Goal: Task Accomplishment & Management: Complete application form

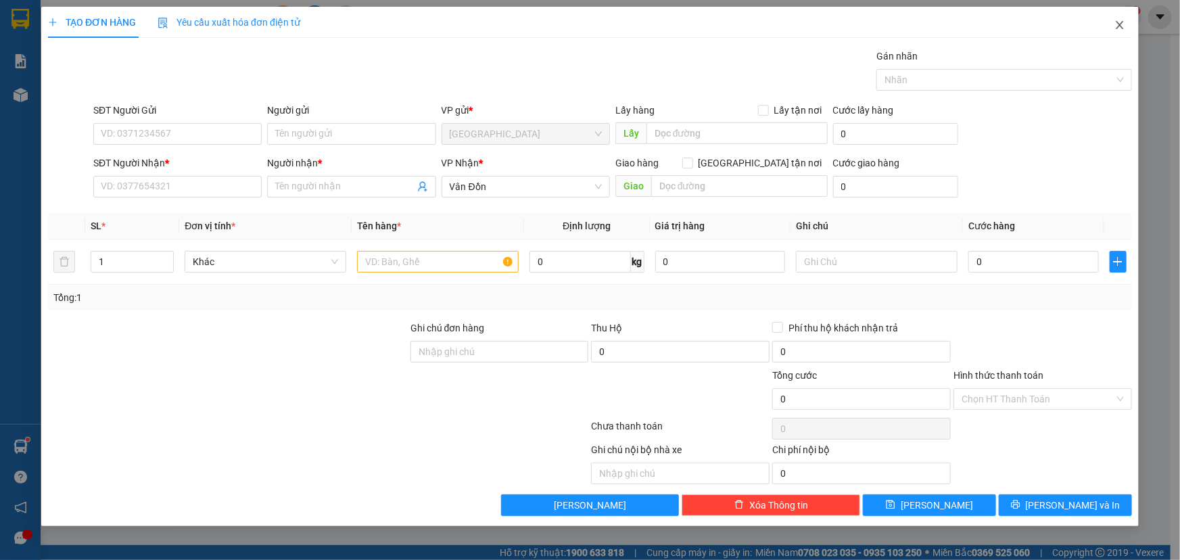
click at [1118, 29] on icon "close" at bounding box center [1119, 25] width 11 height 11
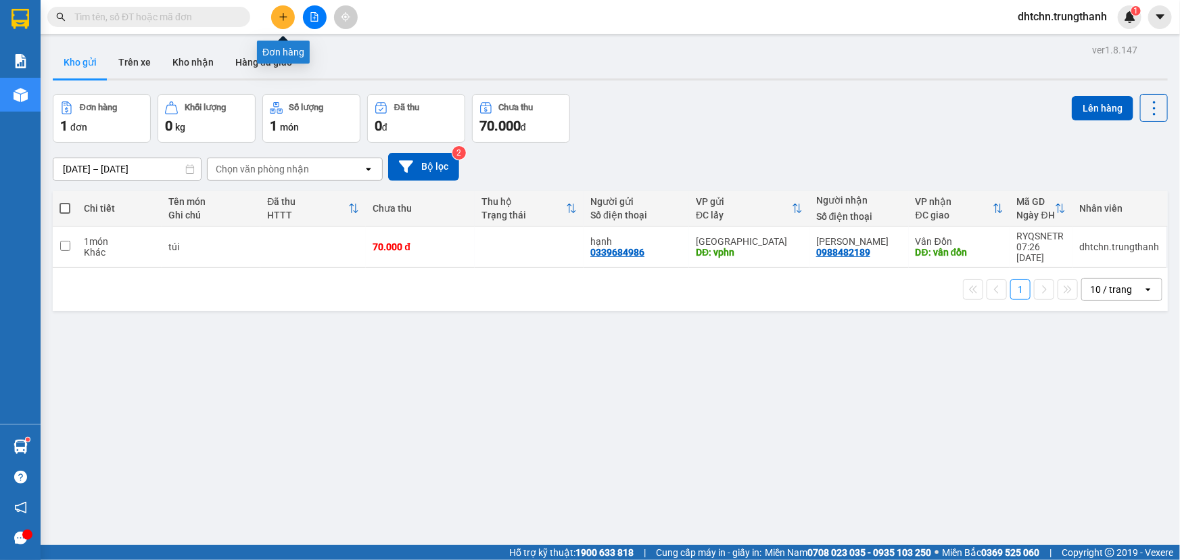
click at [281, 20] on icon "plus" at bounding box center [282, 16] width 9 height 9
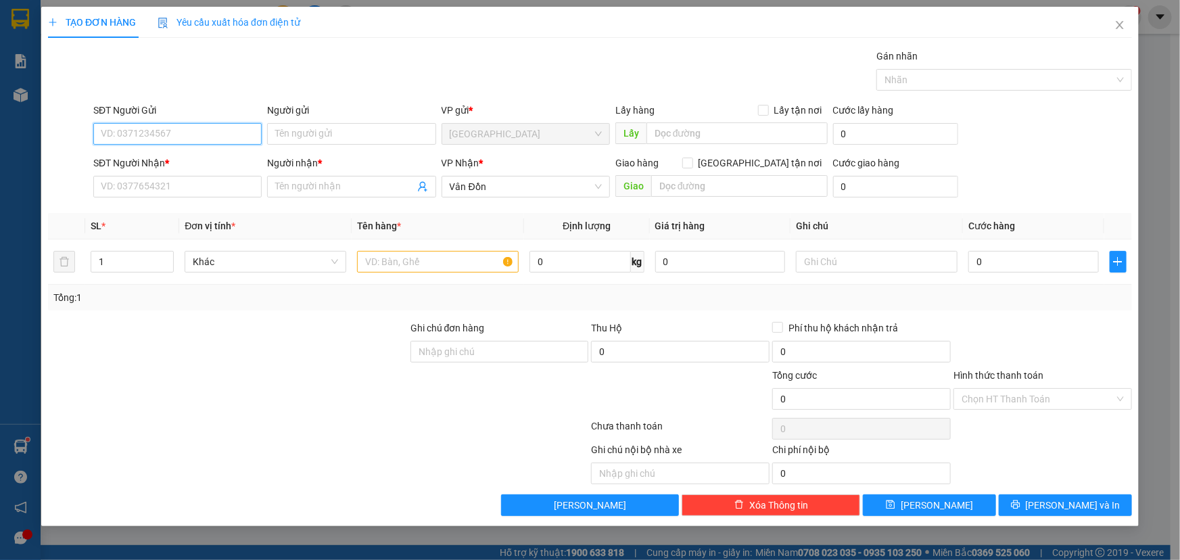
click at [153, 133] on input "SĐT Người Gửi" at bounding box center [177, 134] width 168 height 22
click at [183, 180] on div "0976711565 - A thanh" at bounding box center [177, 182] width 152 height 15
type input "0976711565"
type input "A thanh"
type input "VPHN"
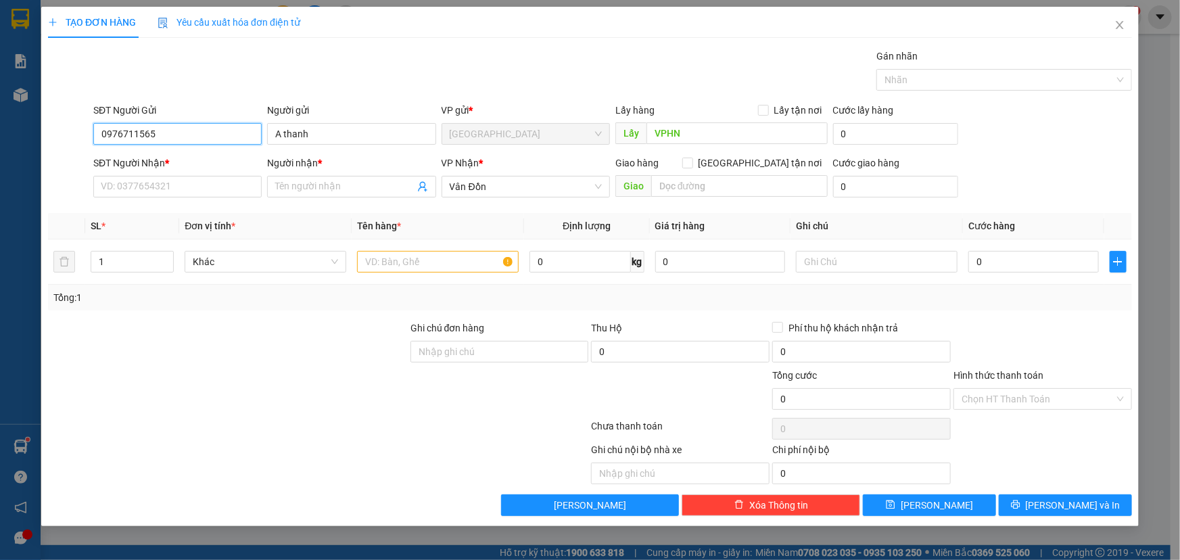
type input "0976711565"
click at [145, 199] on div "SĐT Người Nhận * VD: 0377654321" at bounding box center [177, 178] width 168 height 47
click at [151, 189] on input "SĐT Người Nhận *" at bounding box center [177, 187] width 168 height 22
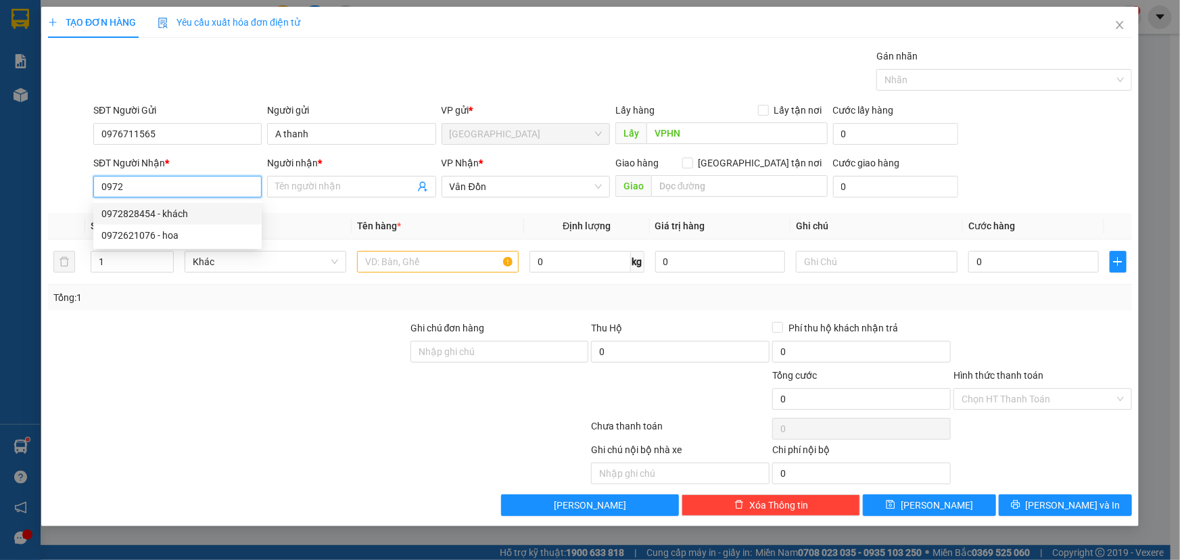
click at [164, 211] on div "0972828454 - khách" at bounding box center [177, 213] width 152 height 15
type input "0972828454"
type input "khách"
type input "631 [PERSON_NAME] Cẩm Phả"
type input "0972828454"
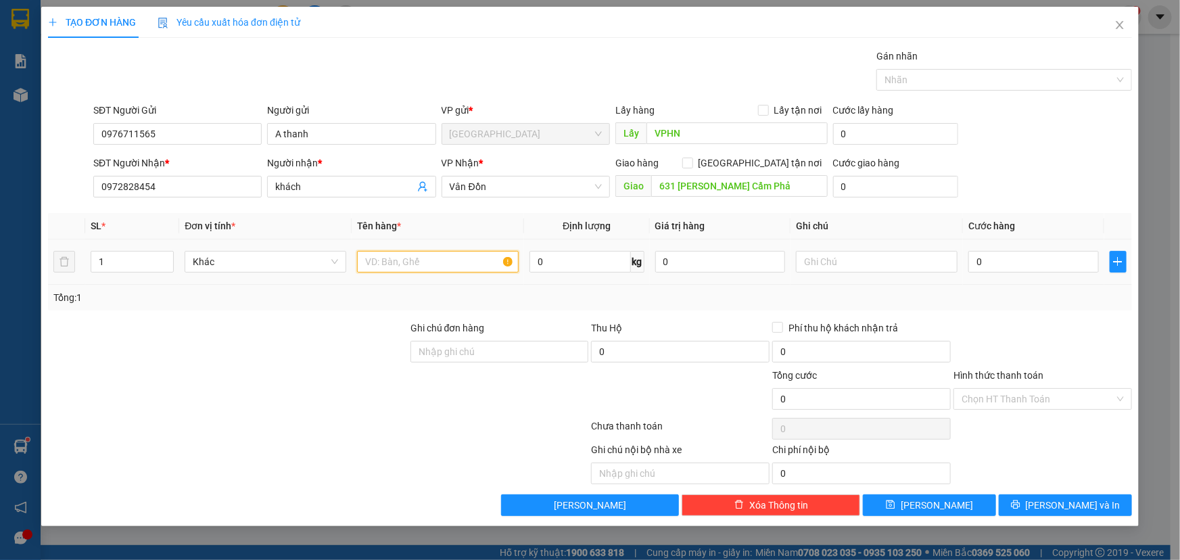
click at [431, 260] on input "text" at bounding box center [438, 262] width 162 height 22
click at [428, 264] on input "text" at bounding box center [438, 262] width 162 height 22
type input "b"
type input "mít xấy"
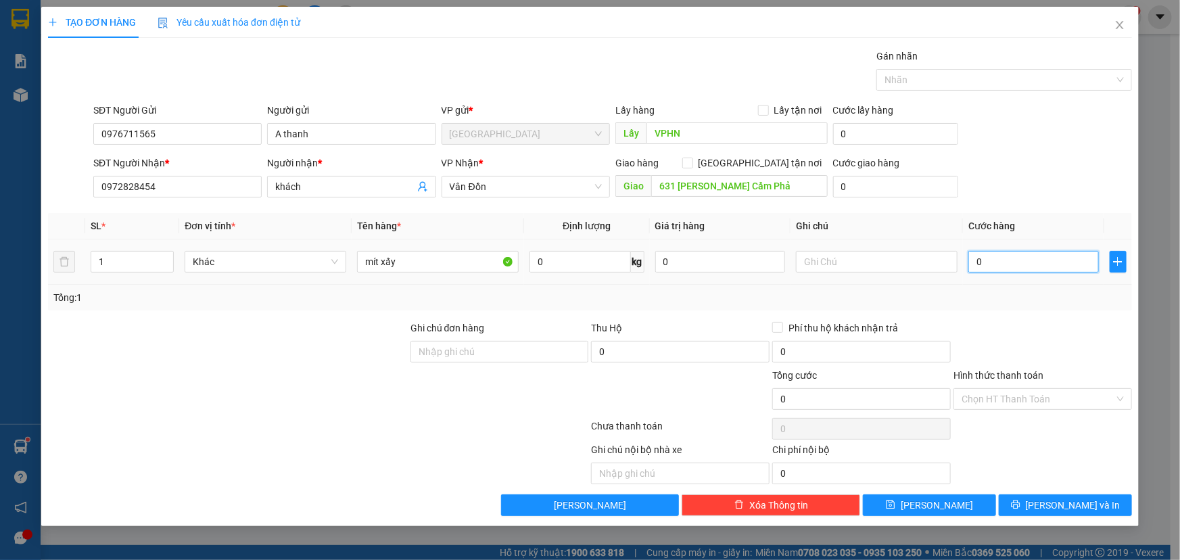
type input "1"
type input "15"
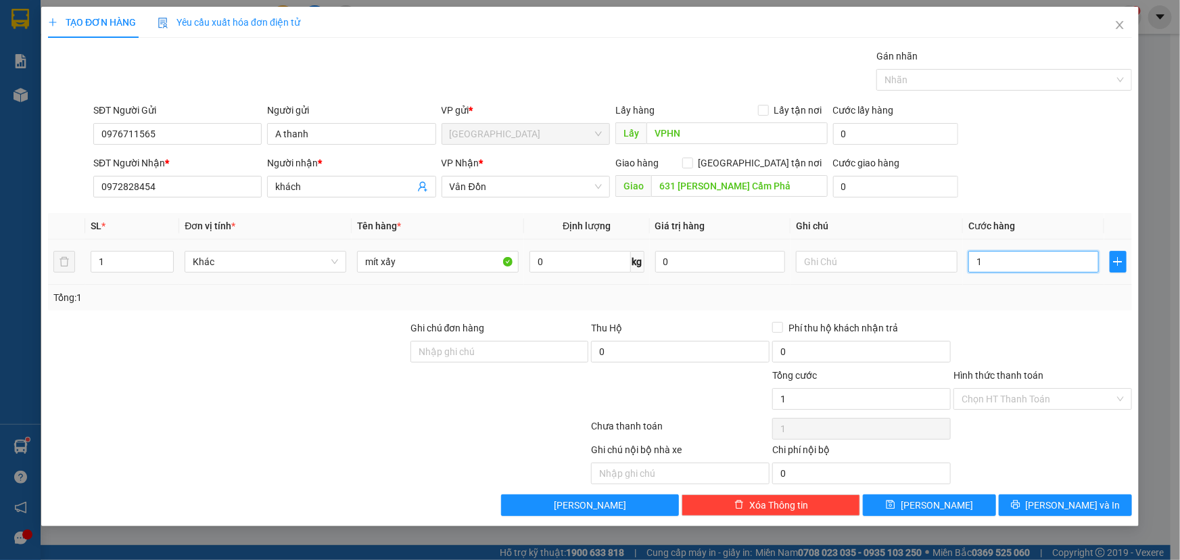
type input "15"
type input "150"
type input "1.500"
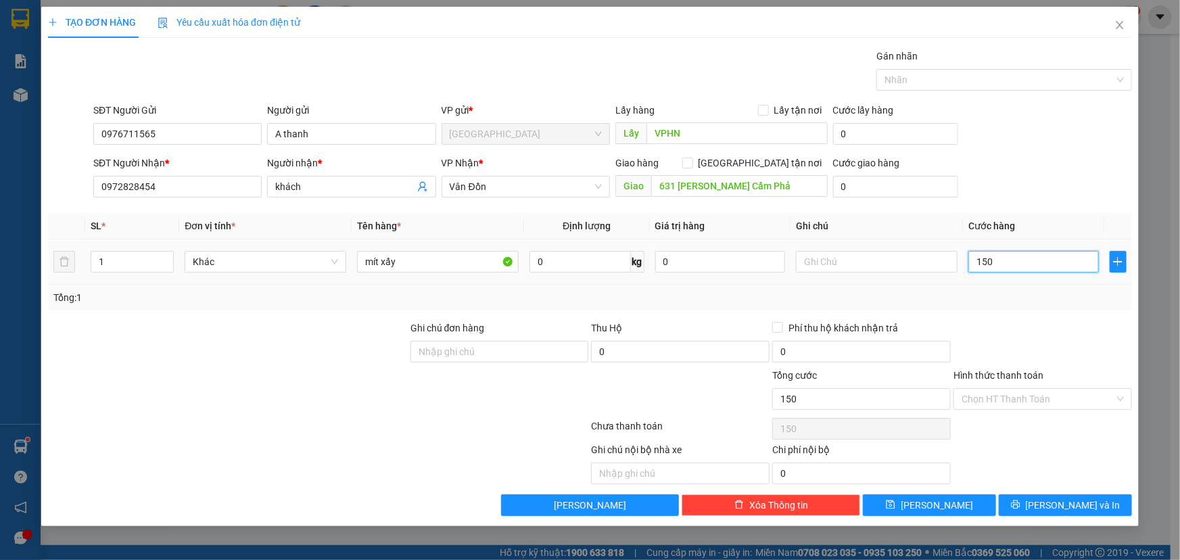
type input "1.500"
type input "15.000"
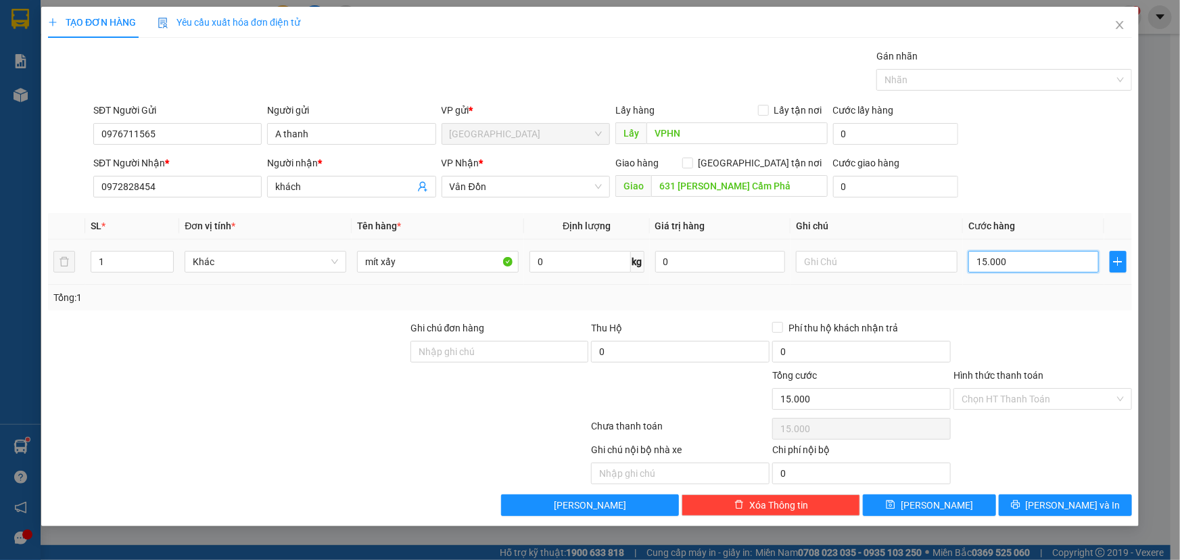
type input "150.000"
click at [933, 502] on span "[PERSON_NAME]" at bounding box center [936, 505] width 72 height 15
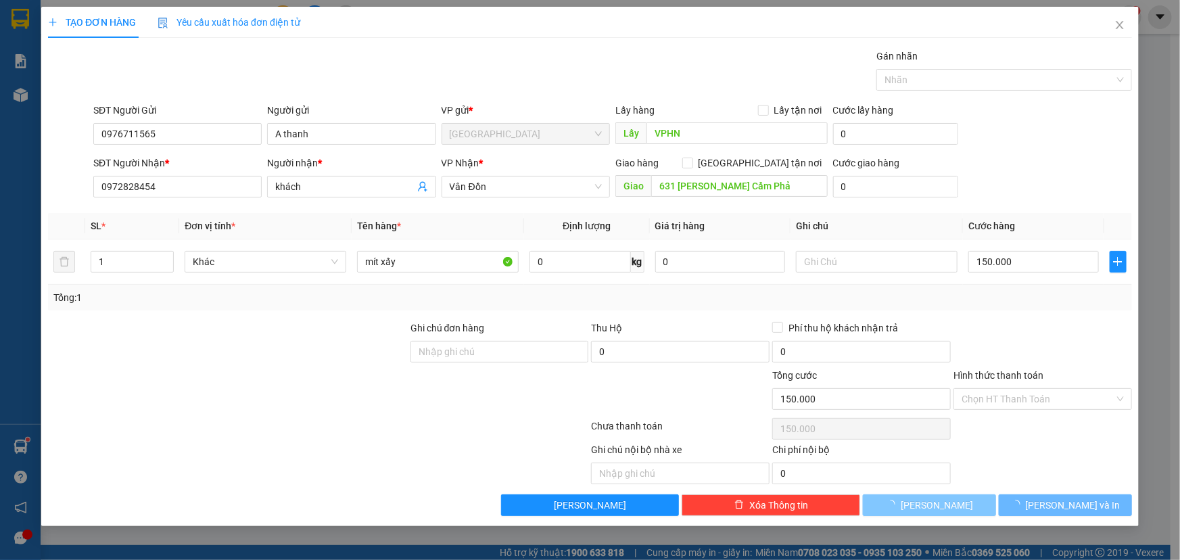
type input "0"
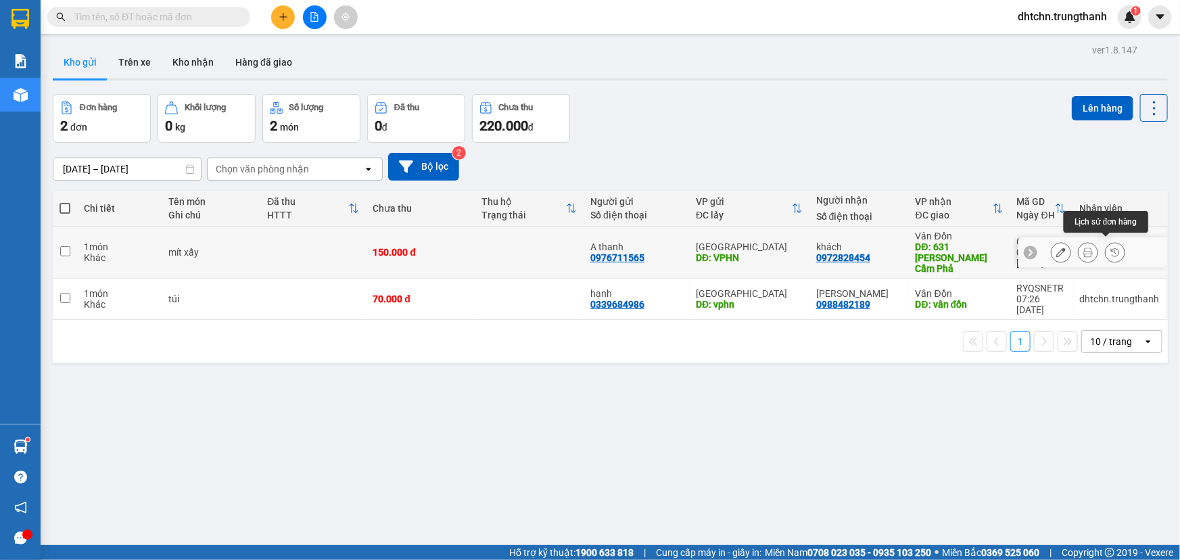
click at [1078, 251] on button at bounding box center [1087, 253] width 19 height 24
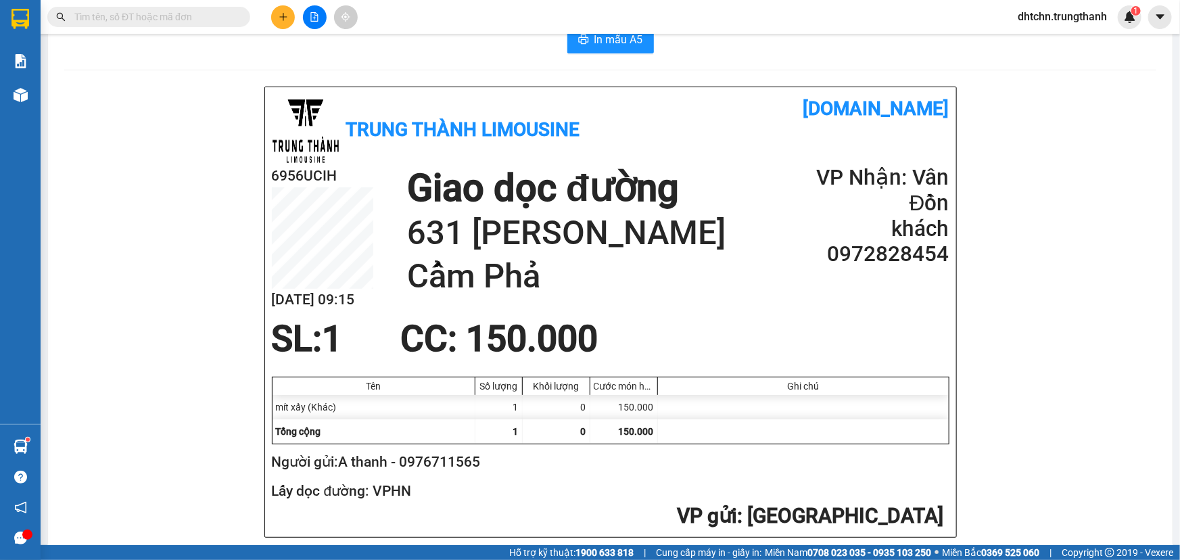
scroll to position [41, 0]
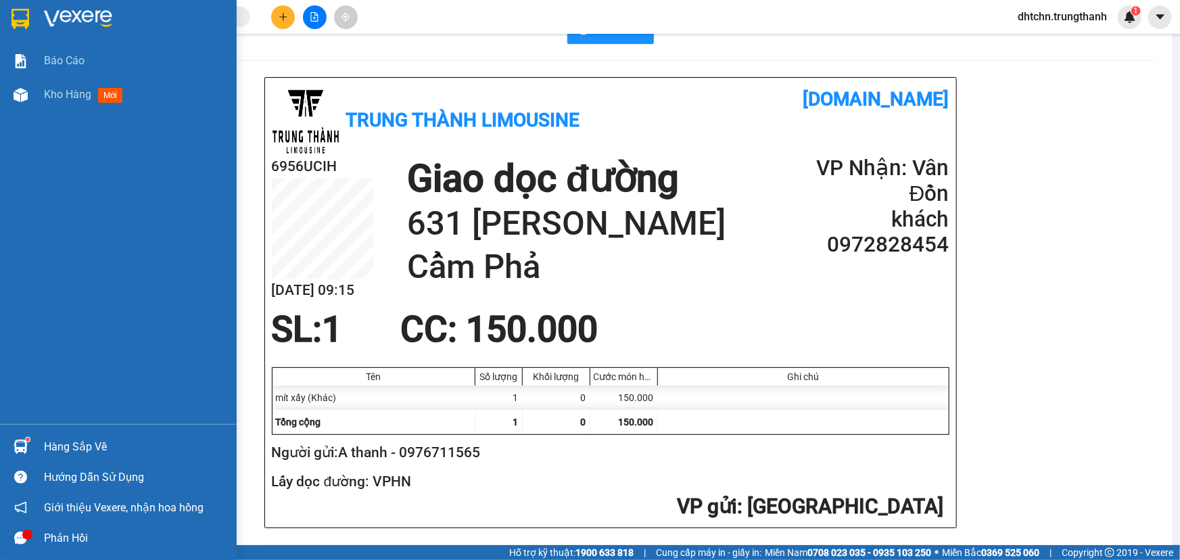
click at [81, 91] on span "Kho hàng" at bounding box center [67, 94] width 47 height 13
